Goal: Check status: Check status

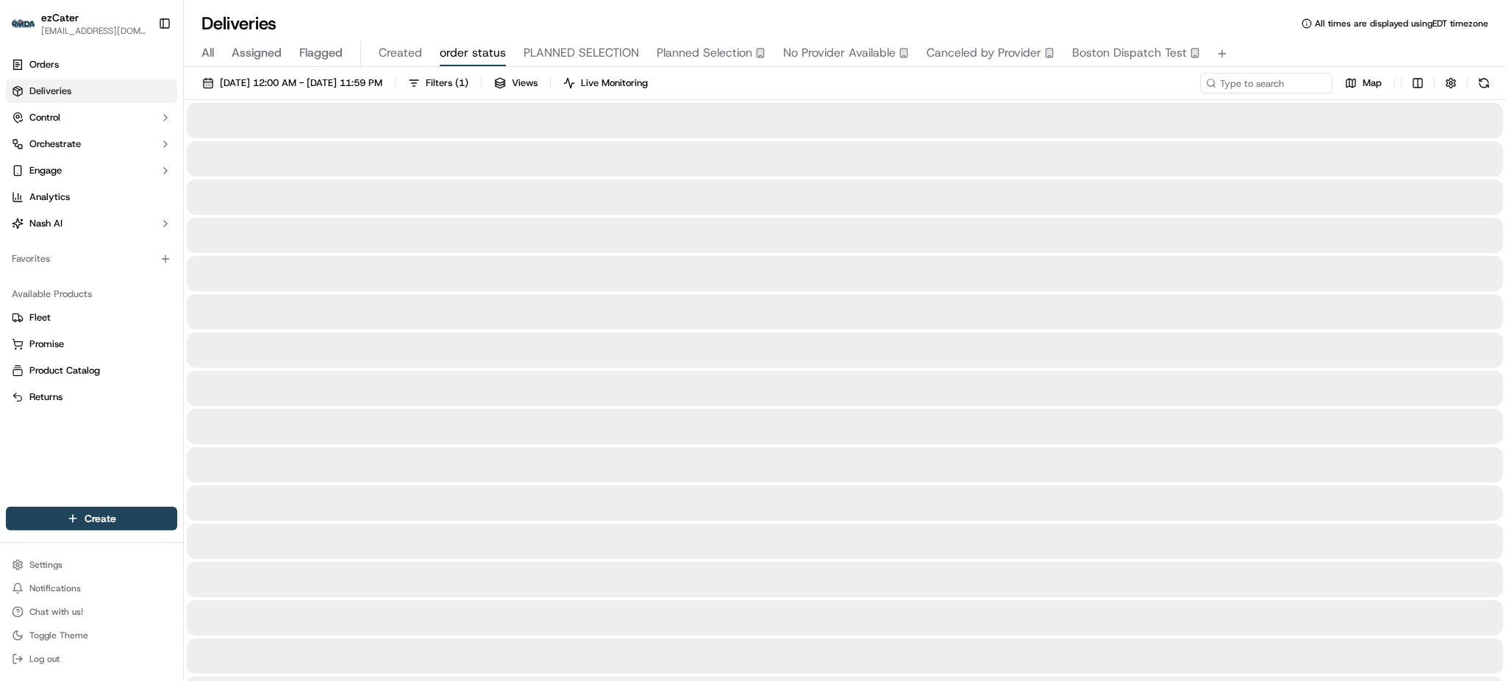
click at [1105, 16] on div "Deliveries All times are displayed using EDT timezone" at bounding box center [845, 24] width 1322 height 24
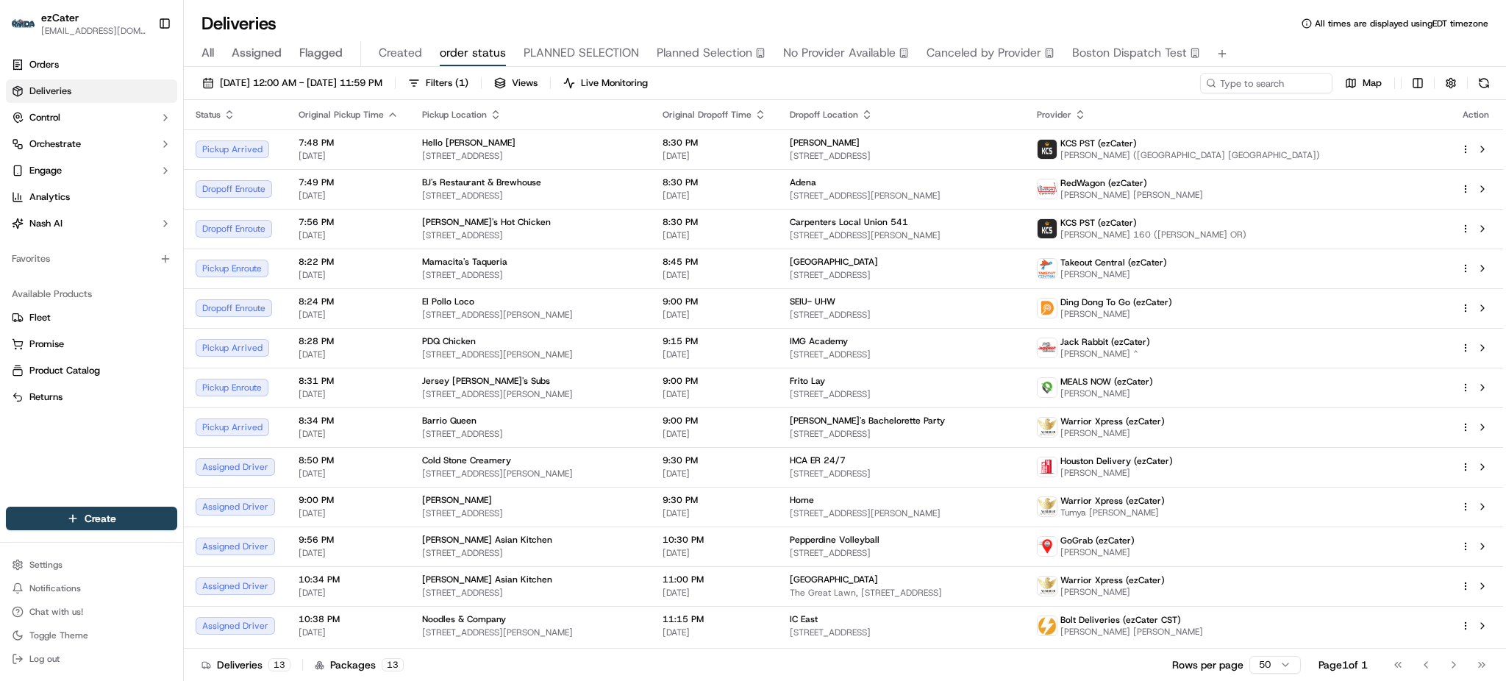
click at [205, 48] on span "All" at bounding box center [208, 53] width 13 height 18
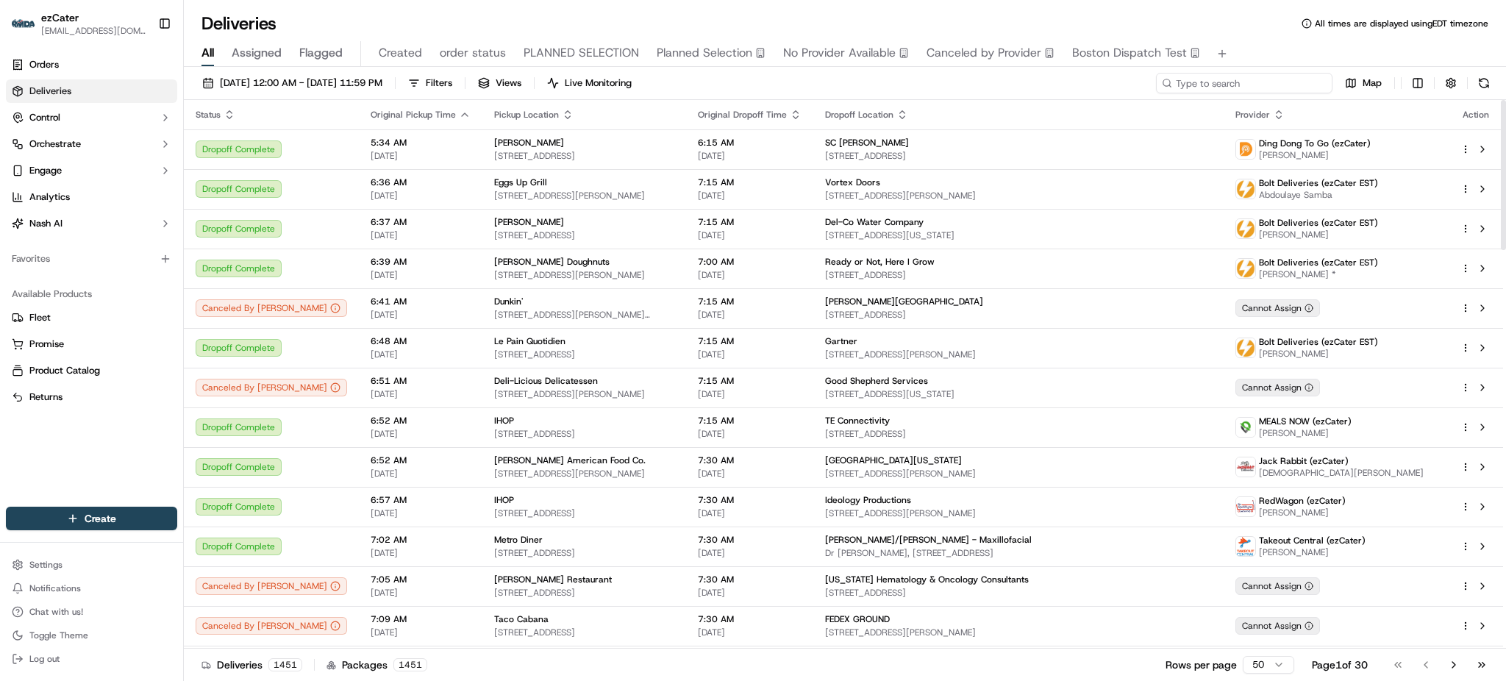
click at [1308, 84] on input at bounding box center [1244, 83] width 177 height 21
paste input "7WX4PE"
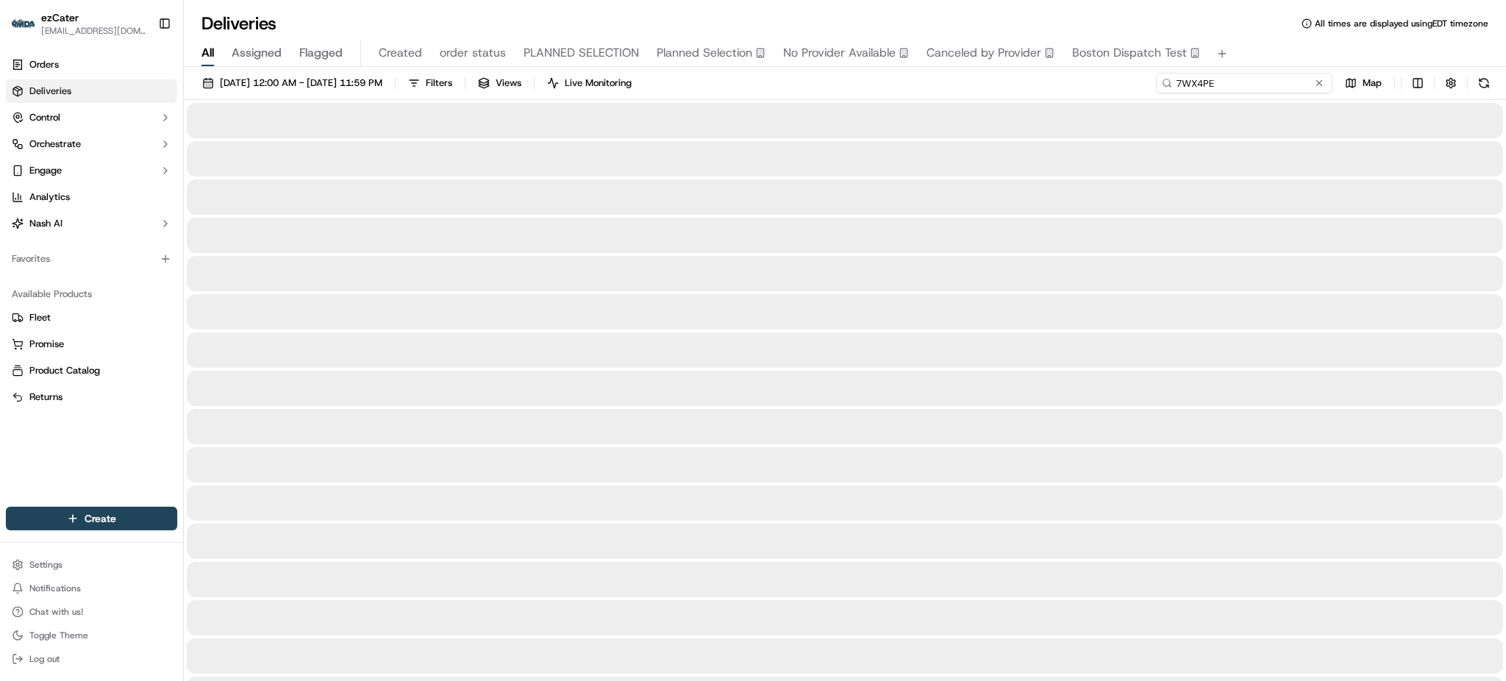
type input "7WX4PE"
click at [1290, 51] on div "All Assigned Flagged Created order status PLANNED SELECTION Planned Selection N…" at bounding box center [845, 54] width 1322 height 26
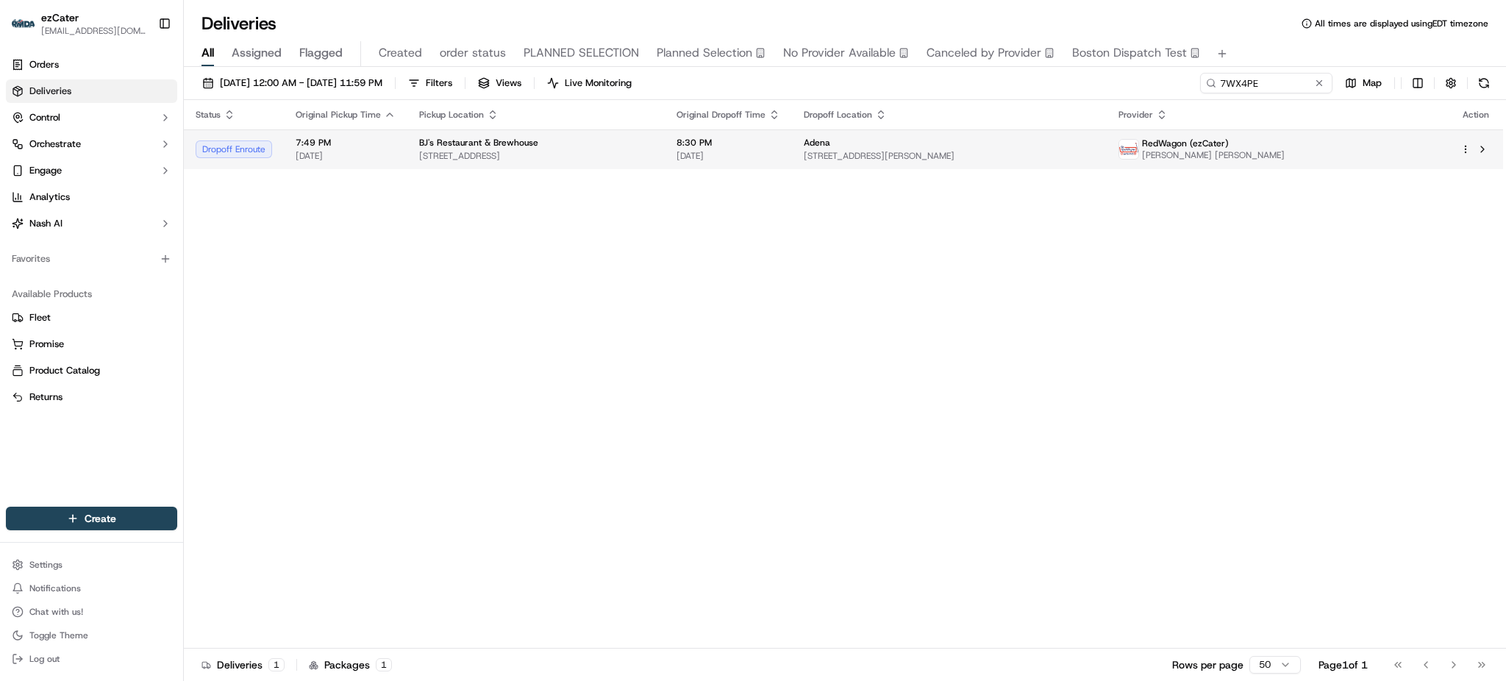
click at [1024, 152] on span "[STREET_ADDRESS][PERSON_NAME]" at bounding box center [949, 156] width 291 height 12
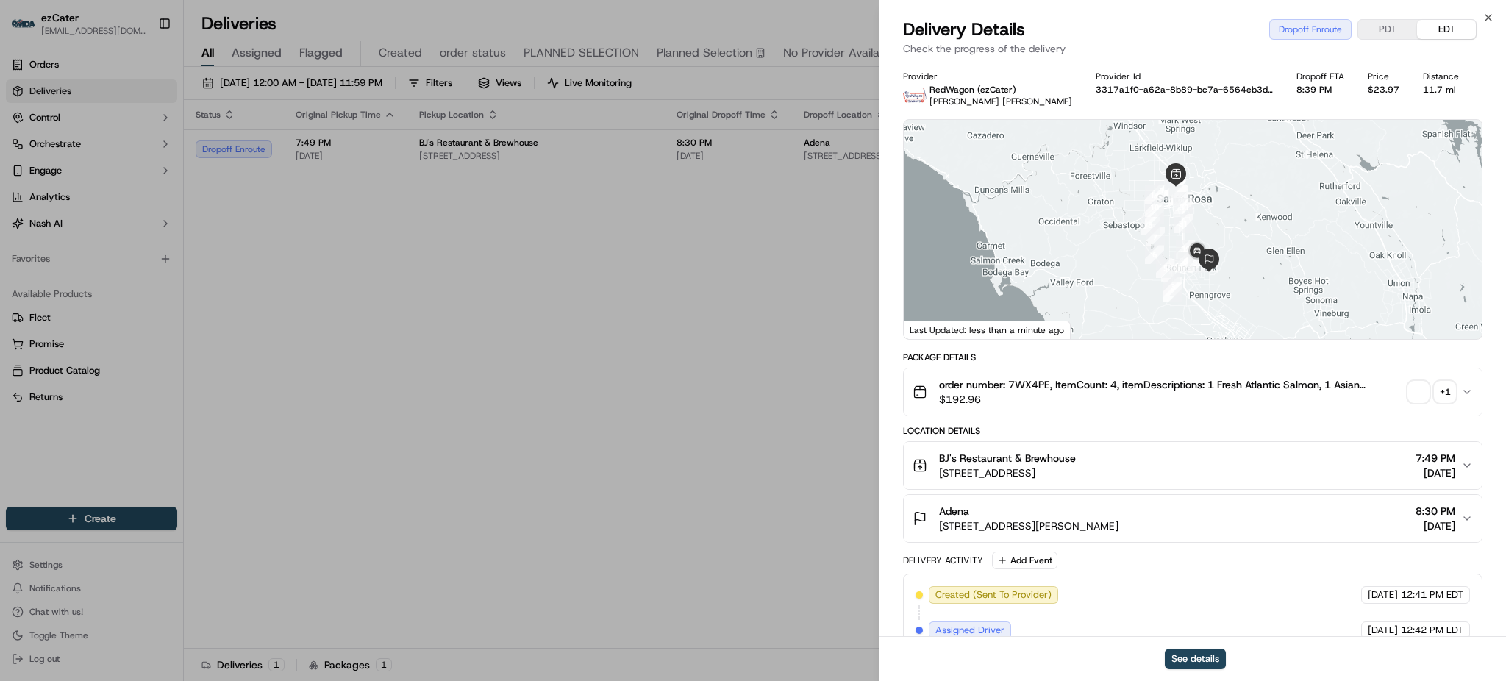
scroll to position [343, 0]
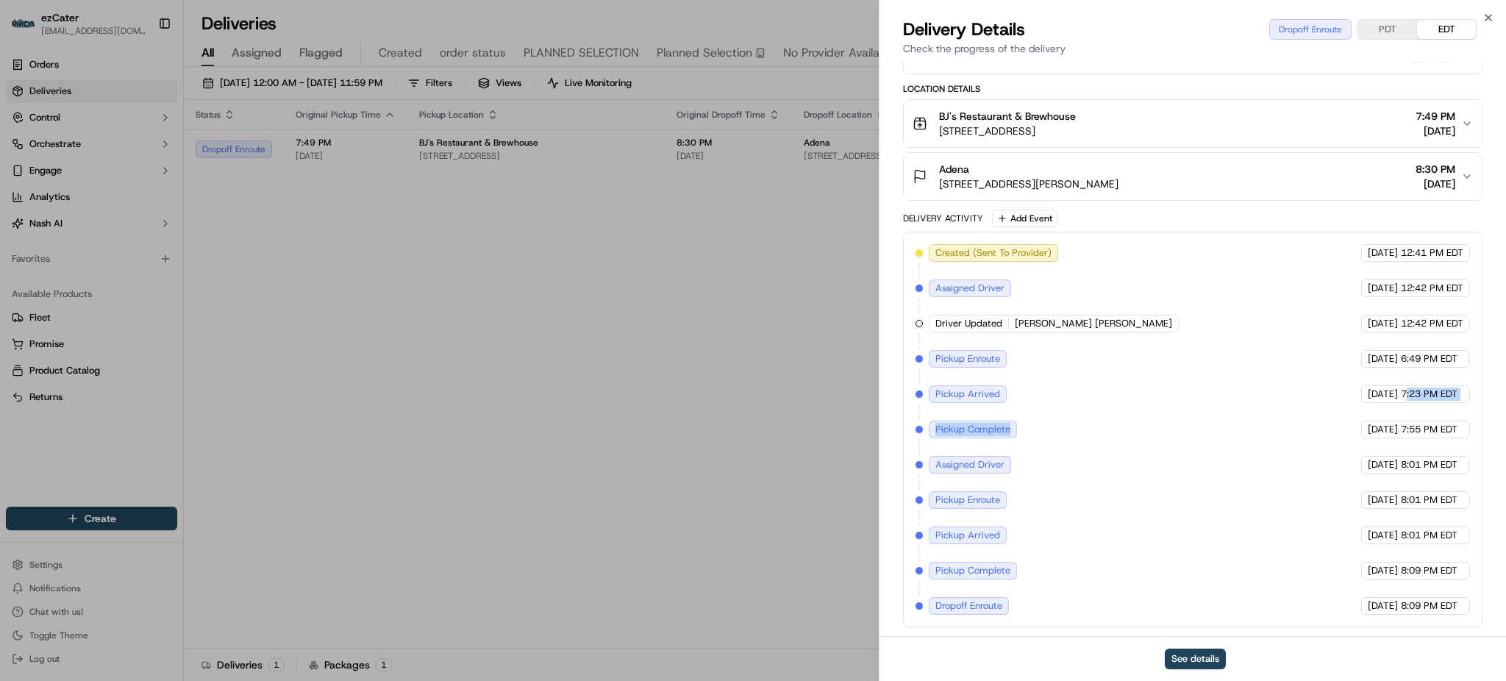
drag, startPoint x: 1059, startPoint y: 399, endPoint x: 1404, endPoint y: 400, distance: 345.0
click at [1404, 400] on div "Created (Sent To Provider) RedWagon (ezCater) [DATE] 12:41 PM EDT Assigned Driv…" at bounding box center [1193, 429] width 555 height 371
click at [1416, 424] on span "7:55 PM EDT" at bounding box center [1429, 429] width 57 height 13
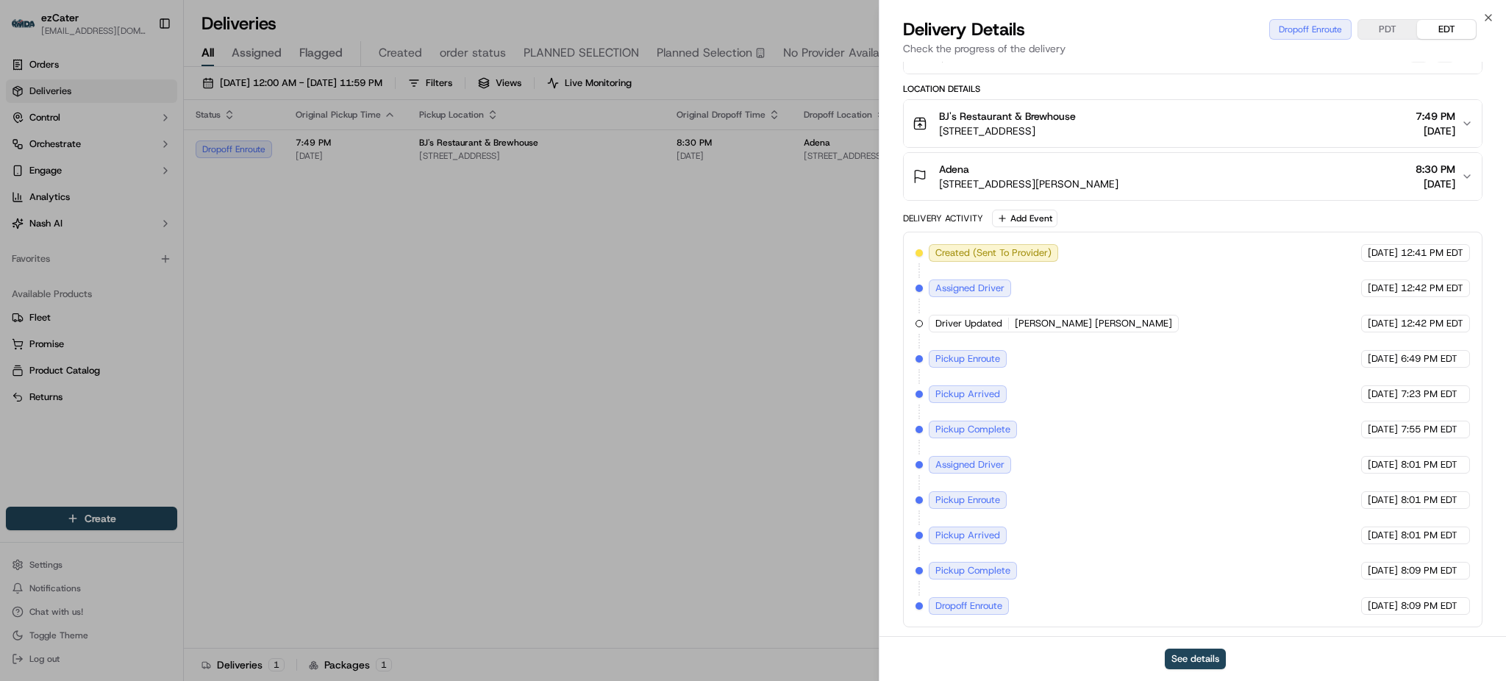
click at [1417, 465] on span "8:01 PM EDT" at bounding box center [1429, 464] width 57 height 13
click at [1420, 527] on div "[DATE] 8:01 PM EDT" at bounding box center [1415, 536] width 109 height 18
click at [1420, 575] on span "8:09 PM EDT" at bounding box center [1429, 570] width 57 height 13
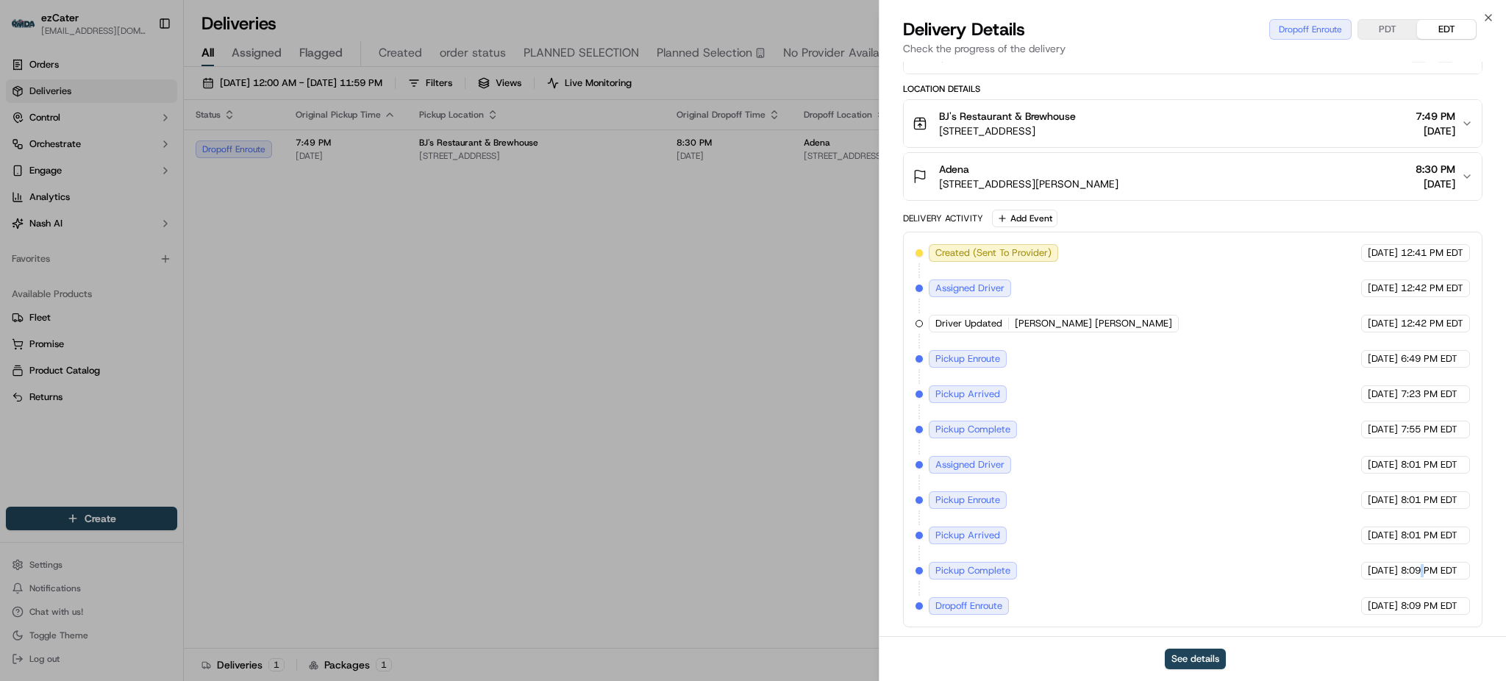
click at [1420, 575] on span "8:09 PM EDT" at bounding box center [1429, 570] width 57 height 13
click at [1423, 608] on span "8:09 PM EDT" at bounding box center [1429, 605] width 57 height 13
drag, startPoint x: 1272, startPoint y: 449, endPoint x: 1415, endPoint y: 452, distance: 143.5
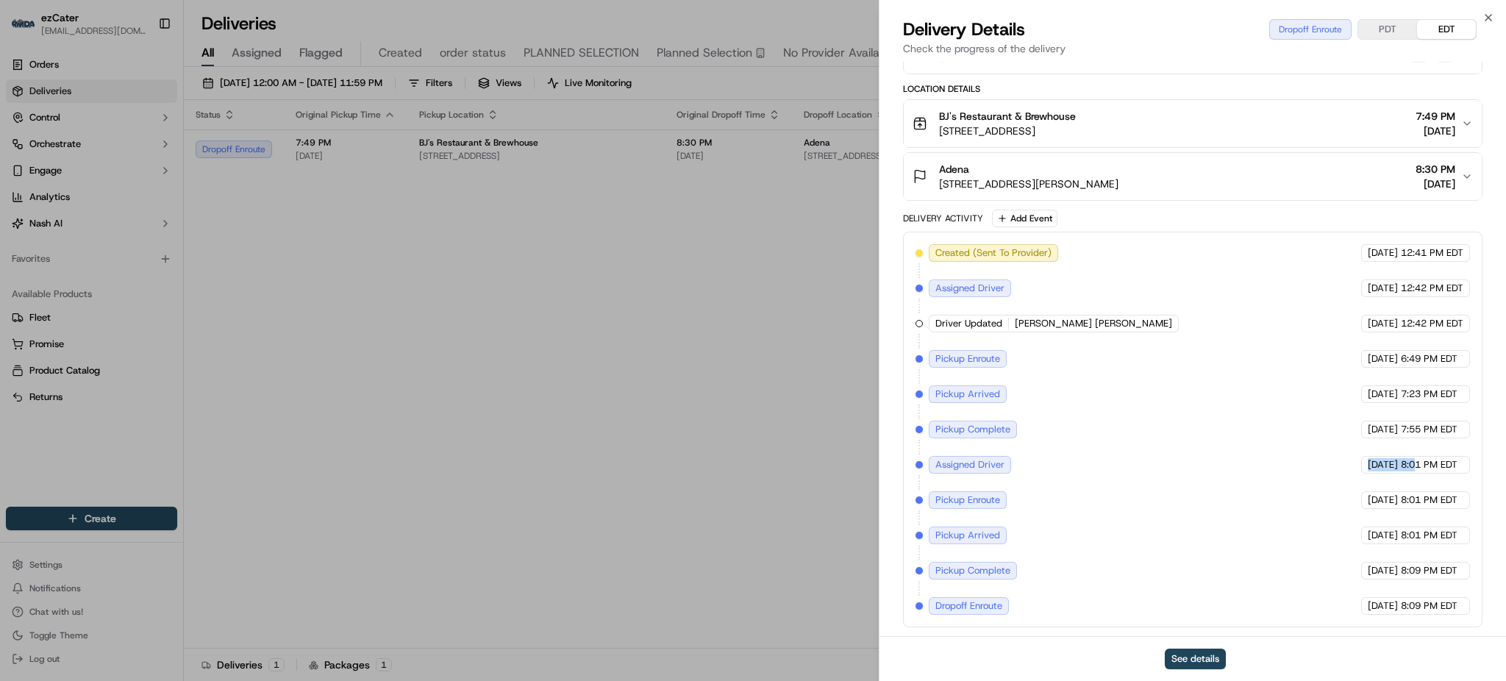
click at [1415, 452] on div "Created (Sent To Provider) RedWagon (ezCater) [DATE] 12:41 PM EDT Assigned Driv…" at bounding box center [1193, 429] width 555 height 371
drag, startPoint x: 1366, startPoint y: 504, endPoint x: 1468, endPoint y: 507, distance: 102.3
click at [1460, 507] on div "[DATE] 8:01 PM EDT" at bounding box center [1415, 500] width 109 height 18
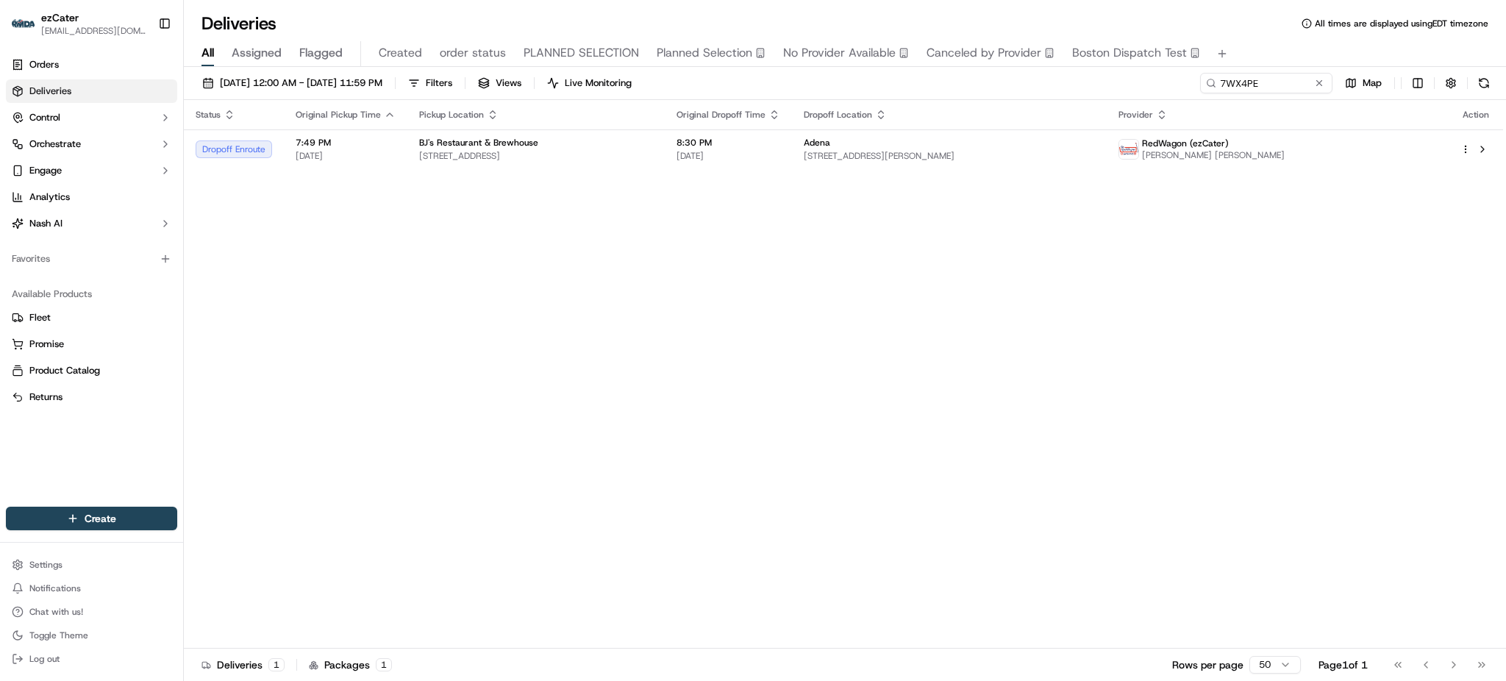
click at [1334, 244] on div "Status Original Pickup Time Pickup Location Original Dropoff Time Dropoff Locat…" at bounding box center [844, 374] width 1320 height 549
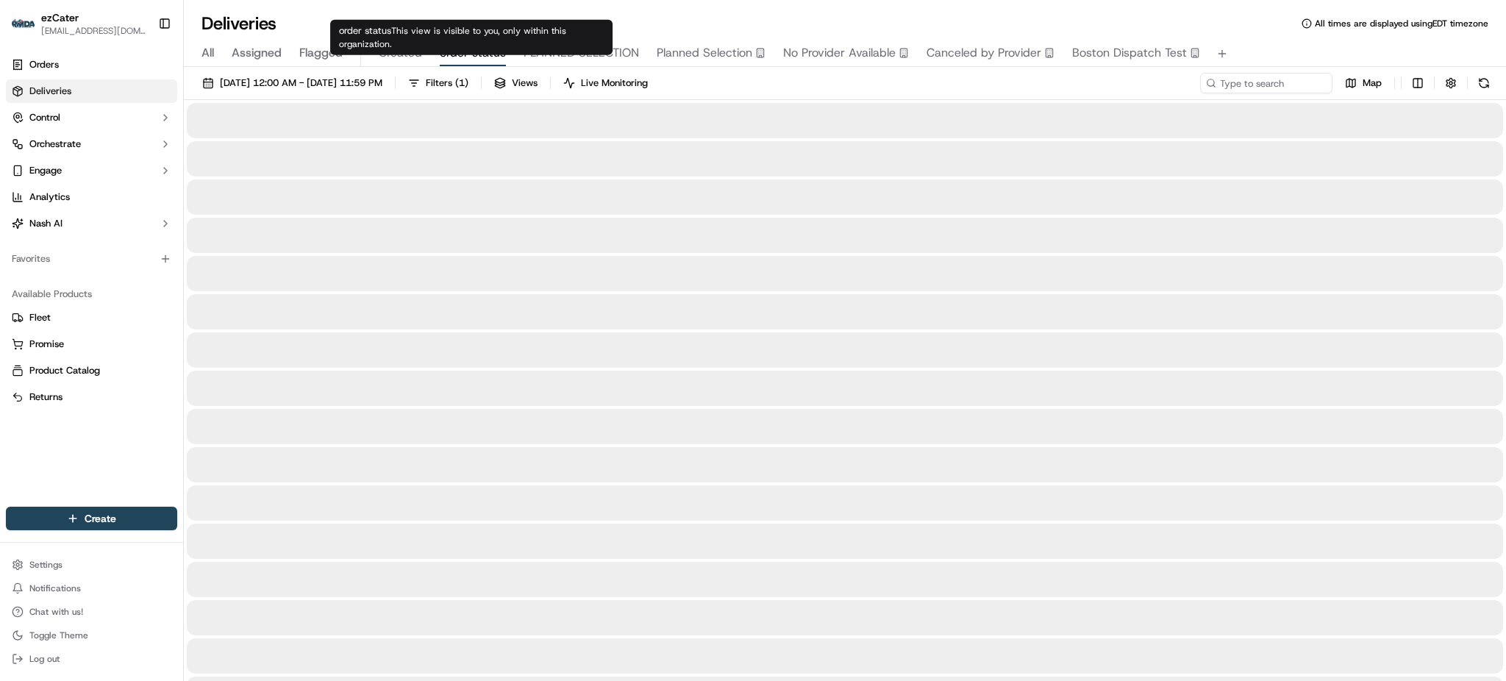
click at [498, 41] on div "order status This view is visible to you, only within this organization. order …" at bounding box center [471, 37] width 282 height 35
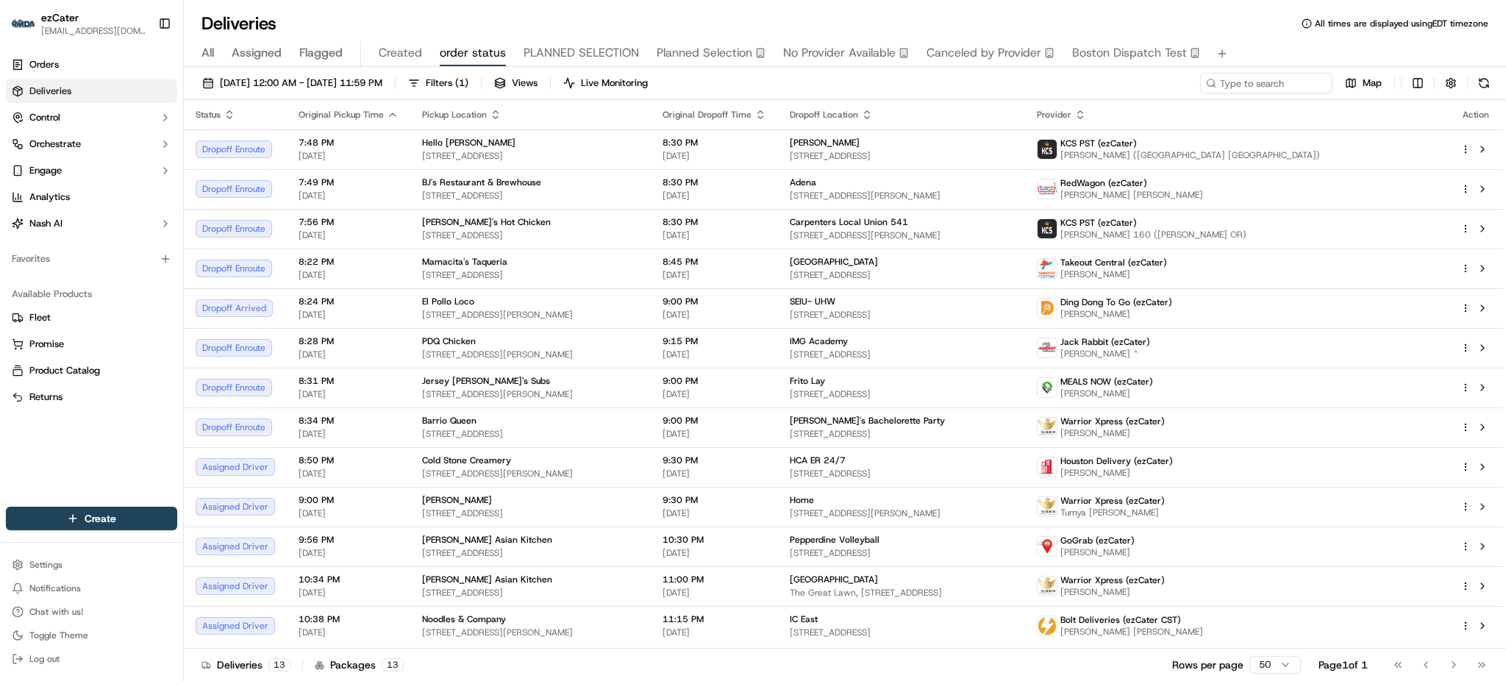
click at [111, 443] on div "Orders Deliveries Control Orchestrate Engage Analytics [PERSON_NAME] Favorites …" at bounding box center [91, 271] width 183 height 448
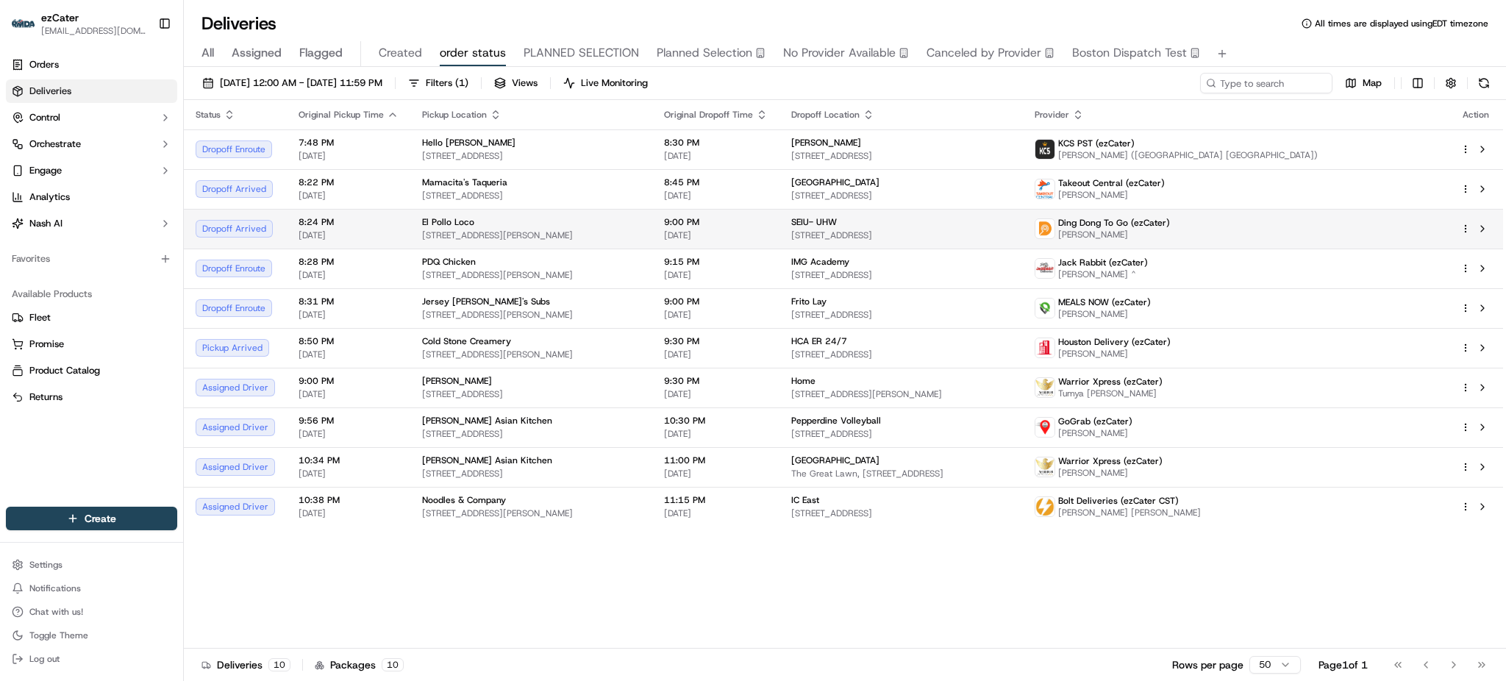
click at [1024, 210] on td "SEIU- UHW [STREET_ADDRESS]" at bounding box center [902, 229] width 244 height 40
click at [641, 177] on div "Mamacita's Taqueria" at bounding box center [531, 183] width 218 height 12
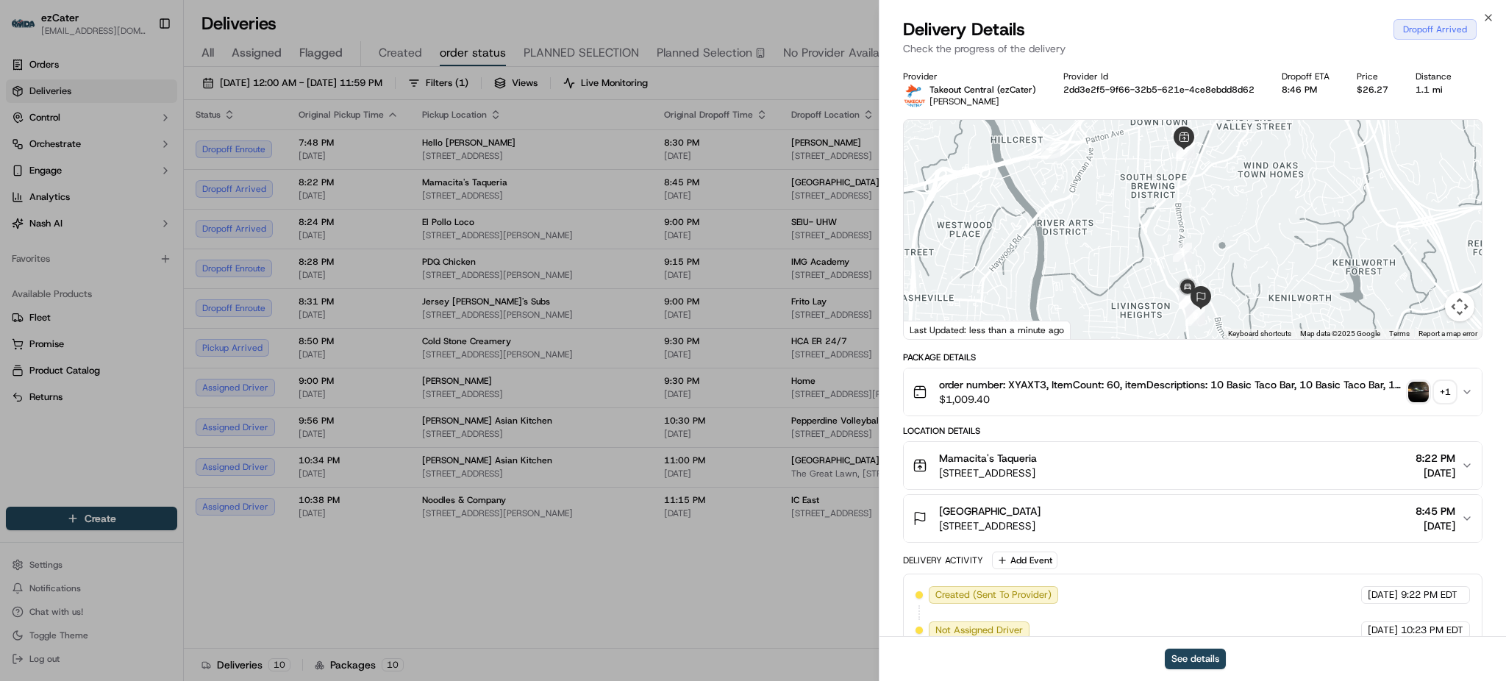
click at [1450, 387] on div "+ 1" at bounding box center [1445, 392] width 21 height 21
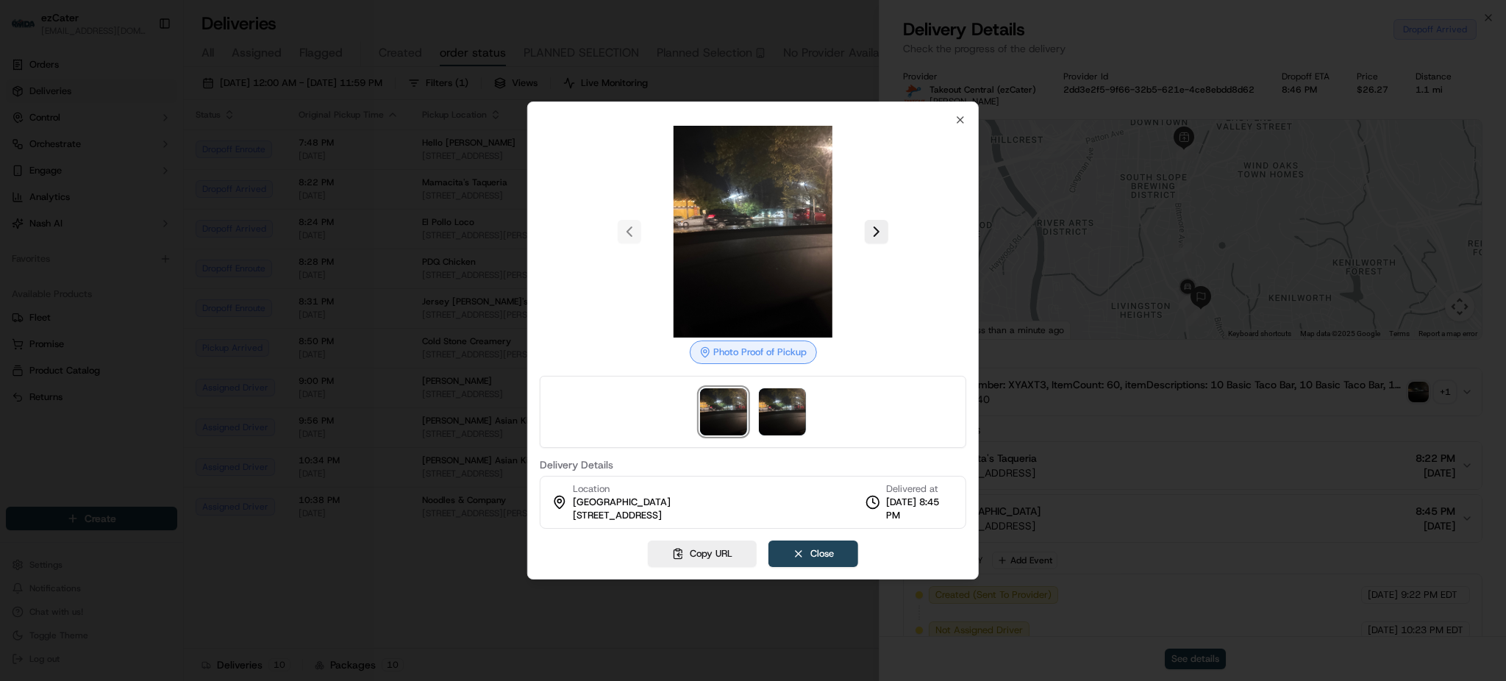
click at [878, 228] on button at bounding box center [877, 232] width 24 height 24
click at [1114, 338] on div at bounding box center [753, 340] width 1506 height 681
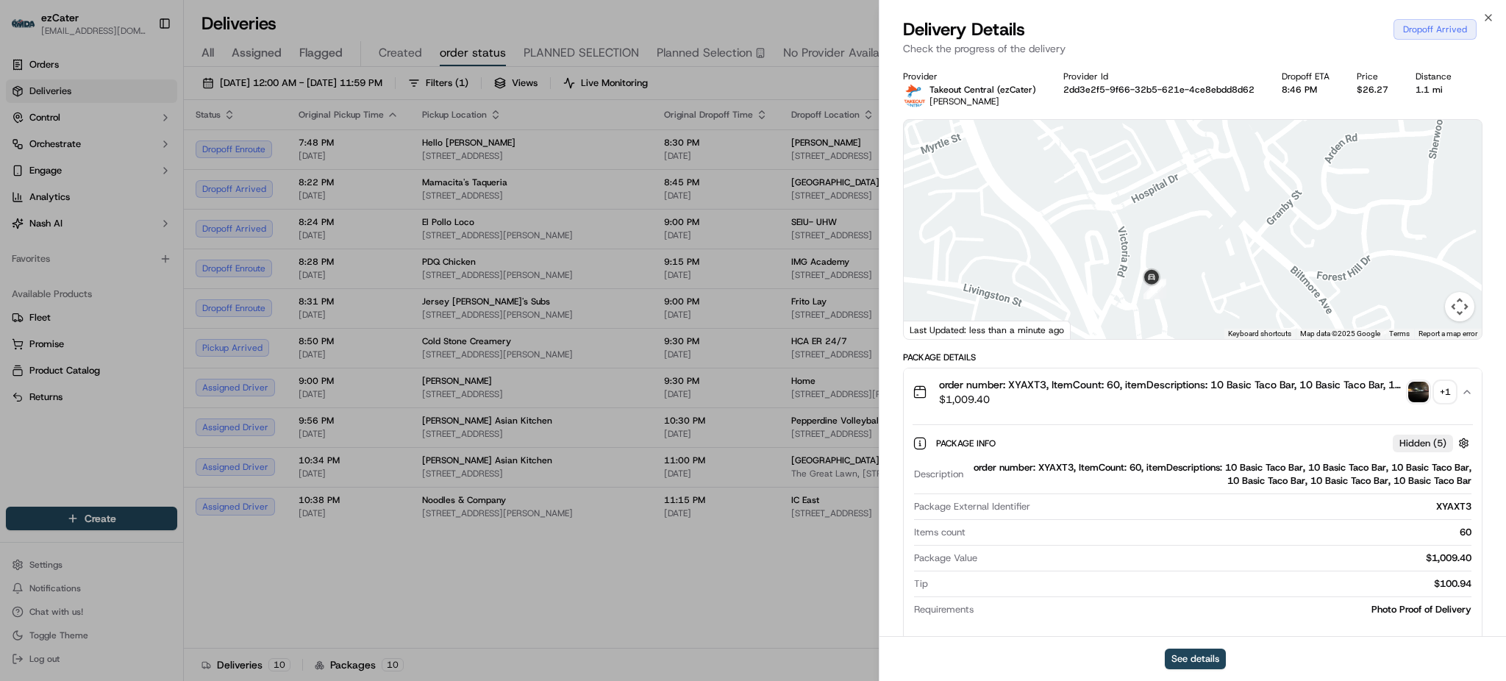
drag, startPoint x: 1226, startPoint y: 327, endPoint x: 1203, endPoint y: 260, distance: 70.3
click at [1206, 267] on div at bounding box center [1193, 229] width 578 height 219
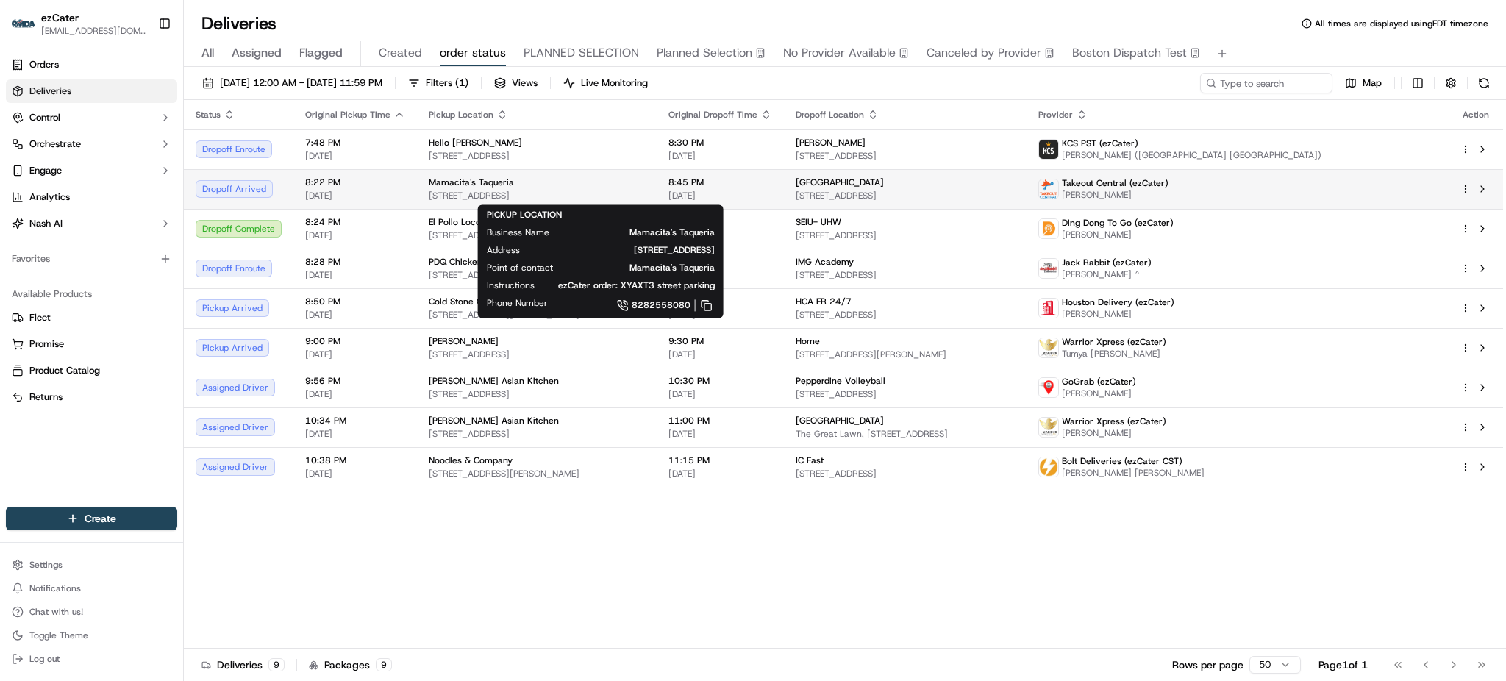
click at [451, 196] on span "[STREET_ADDRESS]" at bounding box center [537, 196] width 216 height 12
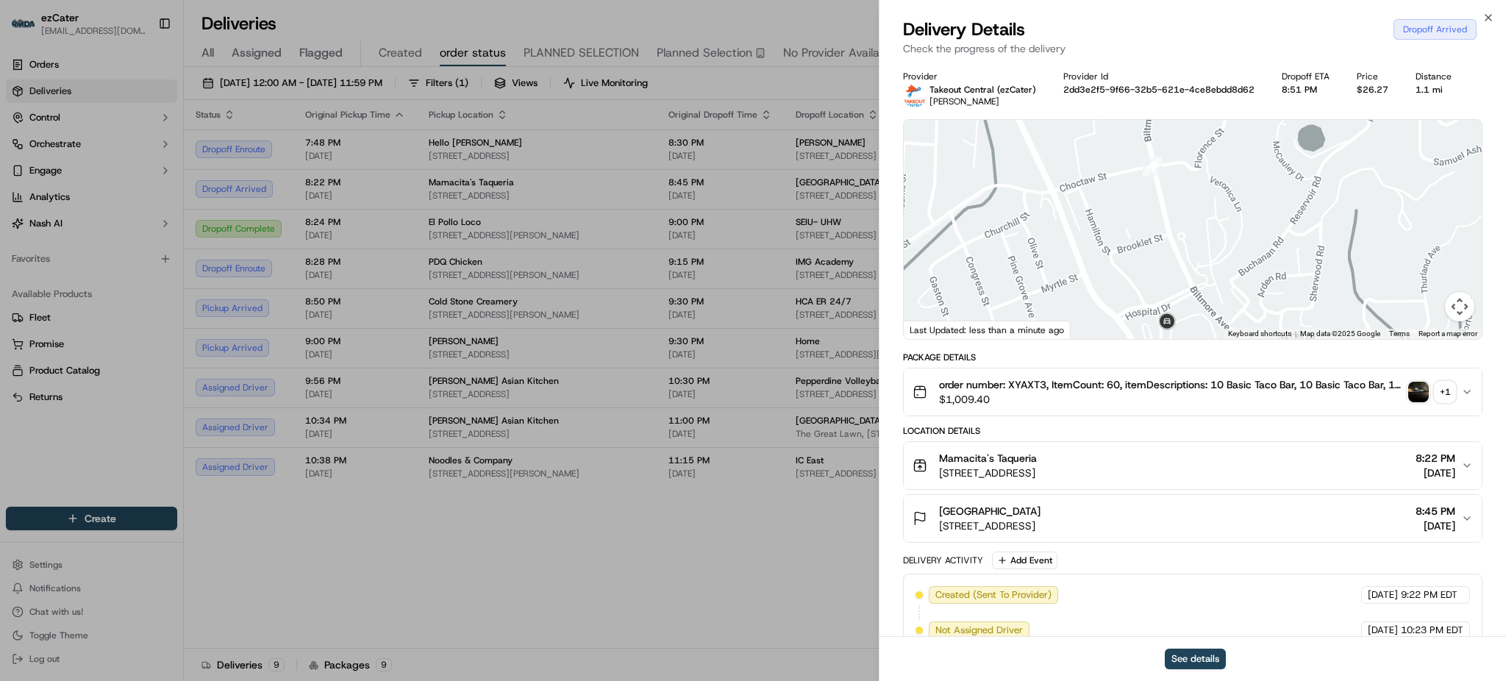
drag, startPoint x: 1207, startPoint y: 288, endPoint x: 1186, endPoint y: 230, distance: 61.6
click at [1186, 230] on div at bounding box center [1193, 229] width 578 height 219
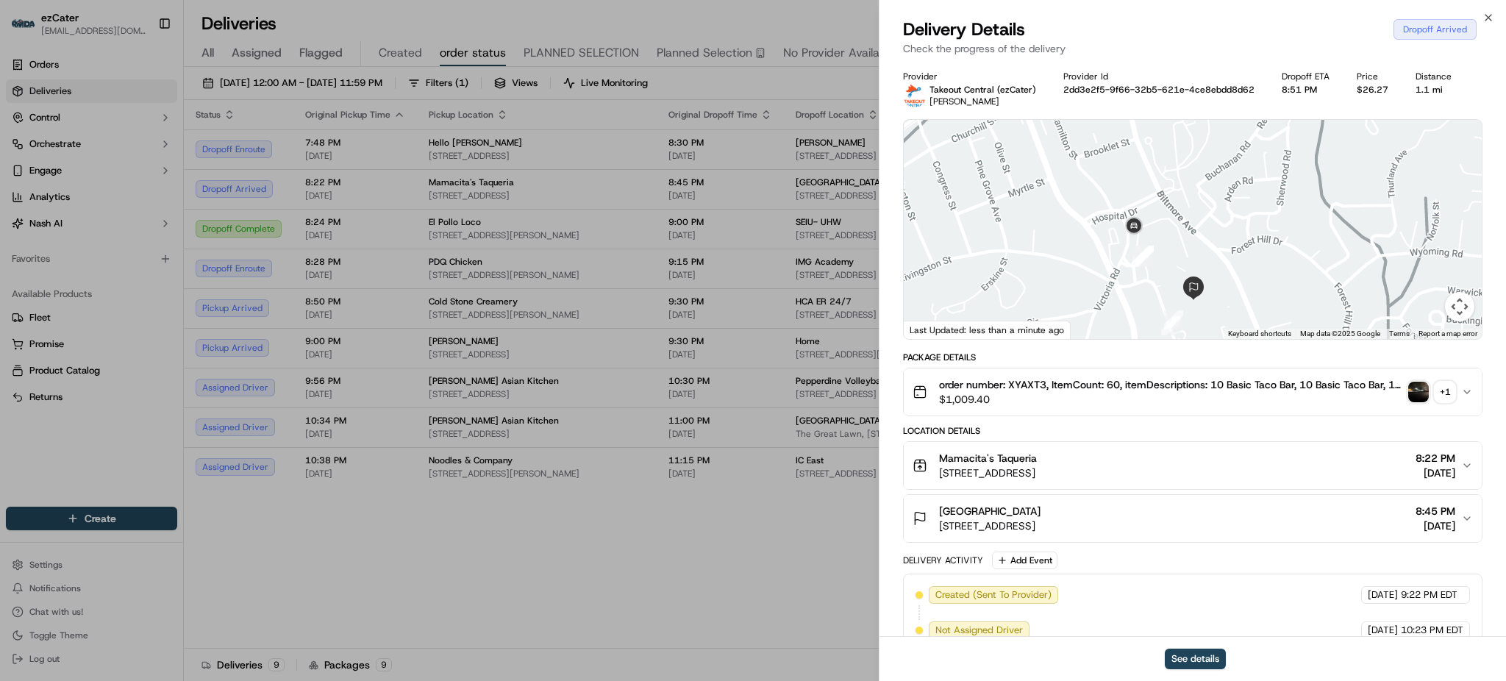
click at [1448, 394] on div "+ 1" at bounding box center [1445, 392] width 21 height 21
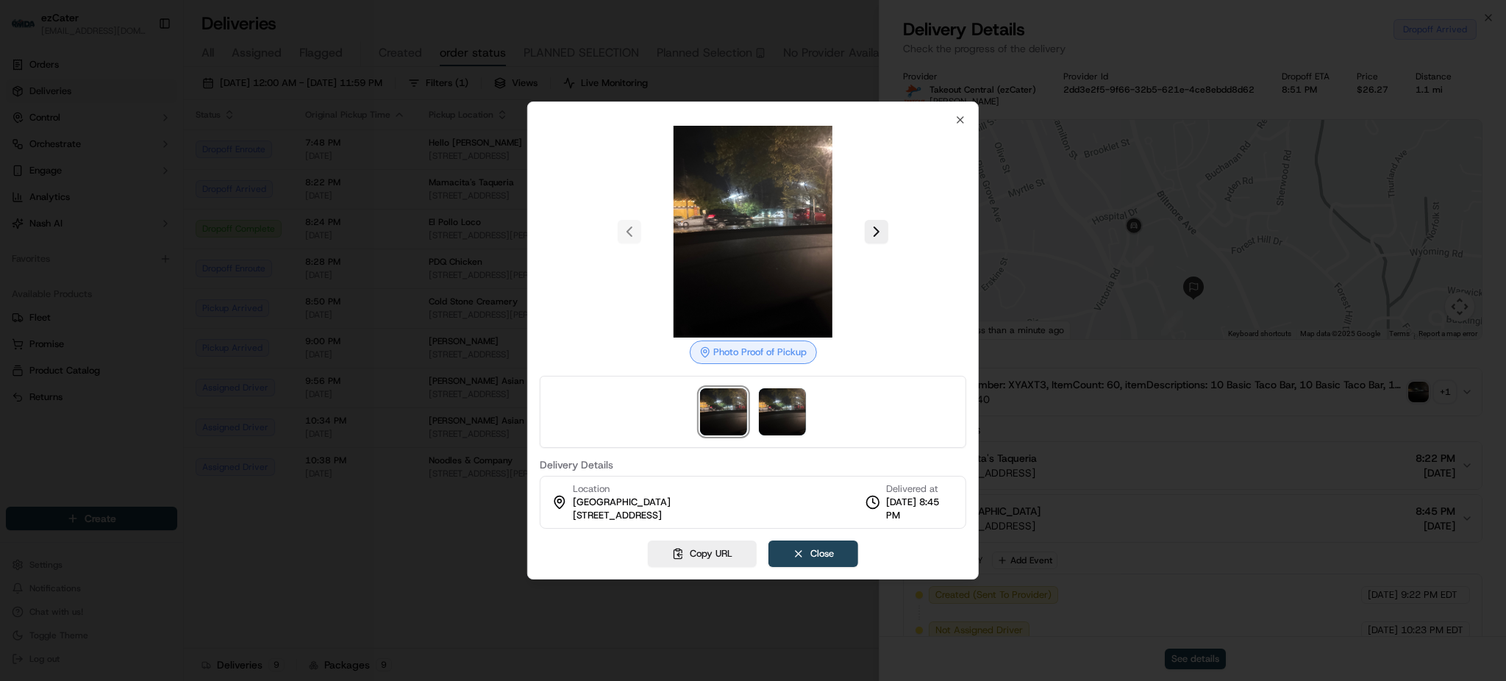
click at [1072, 476] on div at bounding box center [753, 340] width 1506 height 681
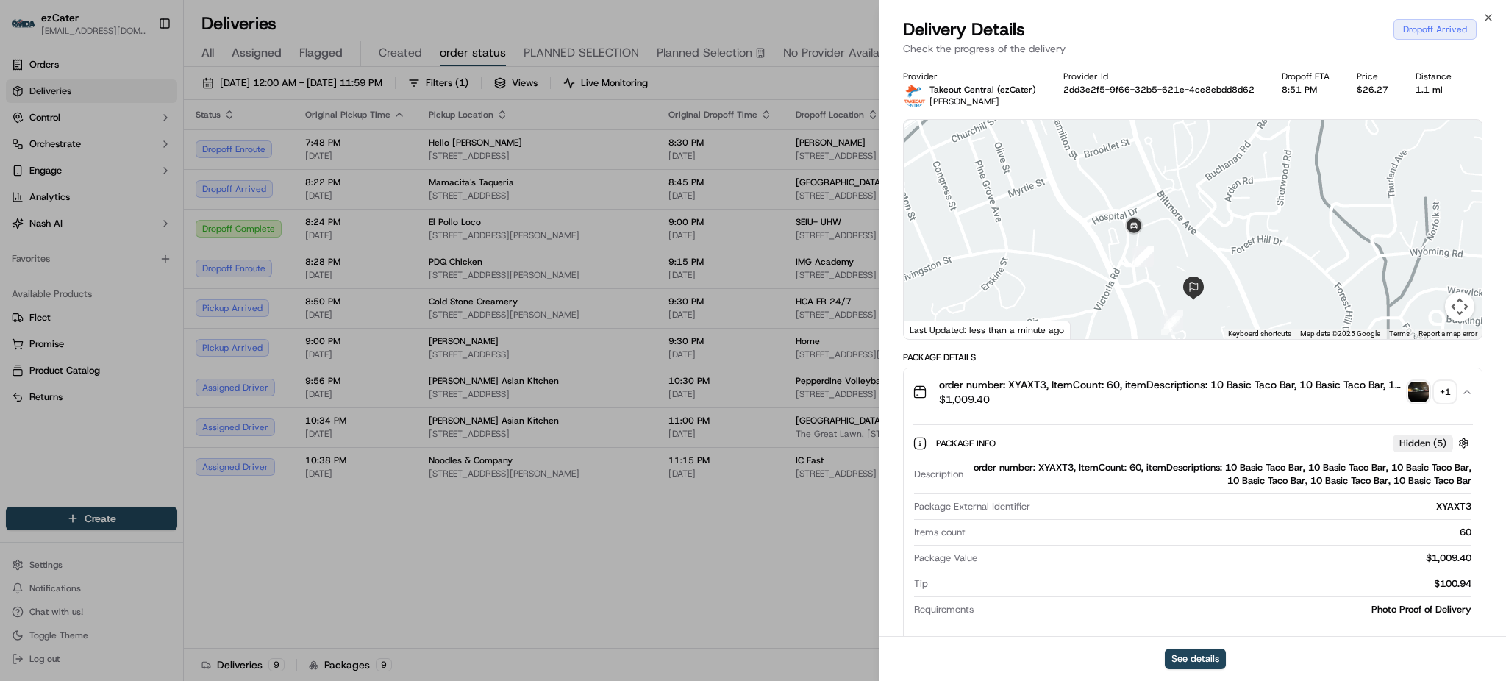
click at [1245, 454] on div "Package Info Hidden ( 5 )" at bounding box center [1193, 443] width 560 height 24
click at [1226, 411] on button "order number: XYAXT3, ItemCount: 60, itemDescriptions: 10 Basic Taco Bar, 10 Ba…" at bounding box center [1193, 392] width 578 height 47
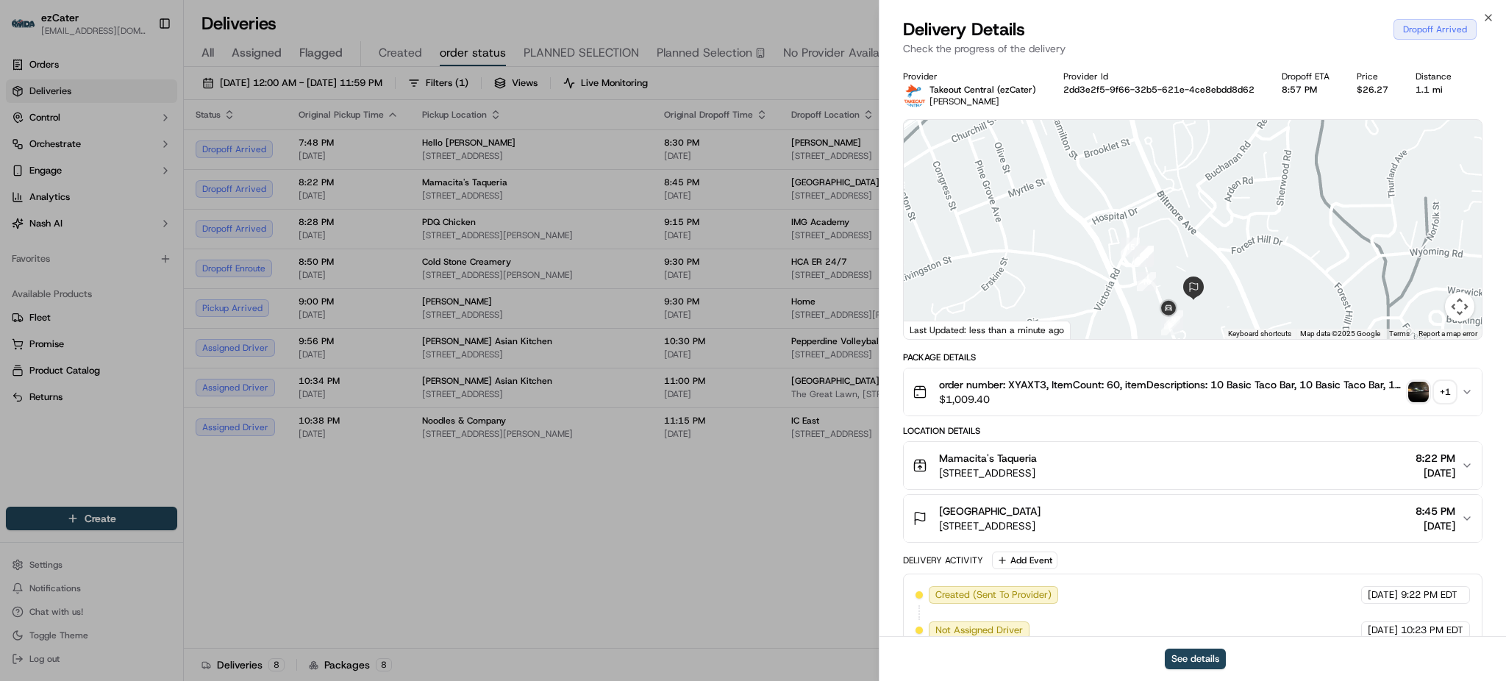
click at [1166, 359] on div "Package Details" at bounding box center [1193, 358] width 580 height 12
